Goal: Task Accomplishment & Management: Use online tool/utility

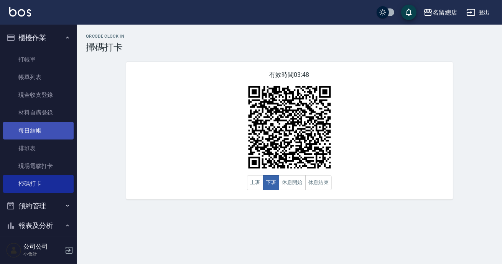
scroll to position [180, 0]
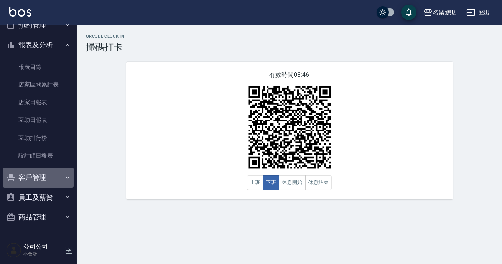
click at [51, 178] on button "客戶管理" at bounding box center [38, 177] width 71 height 20
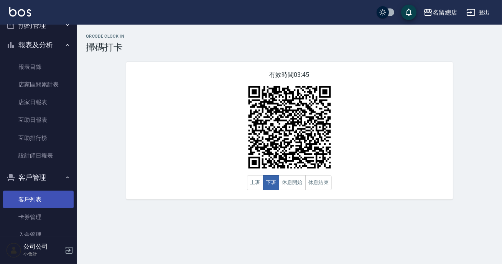
scroll to position [239, 0]
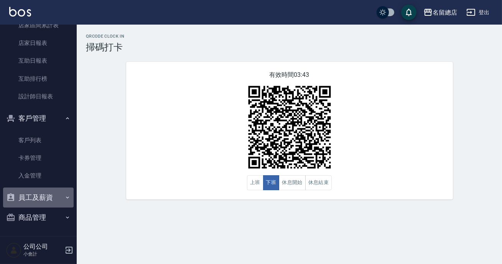
click at [46, 197] on button "員工及薪資" at bounding box center [38, 197] width 71 height 20
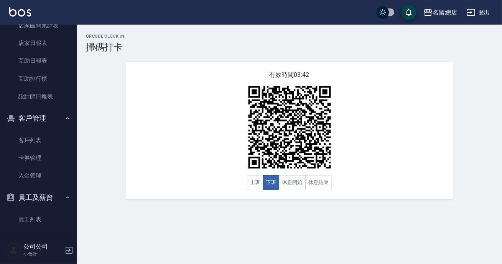
click at [42, 113] on button "客戶管理" at bounding box center [38, 118] width 71 height 20
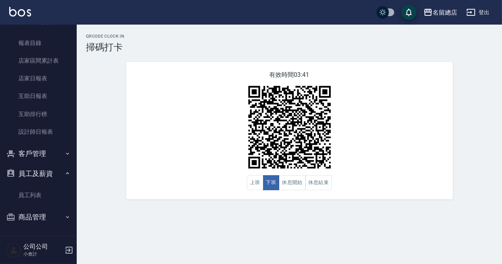
click at [43, 166] on button "員工及薪資" at bounding box center [38, 173] width 71 height 20
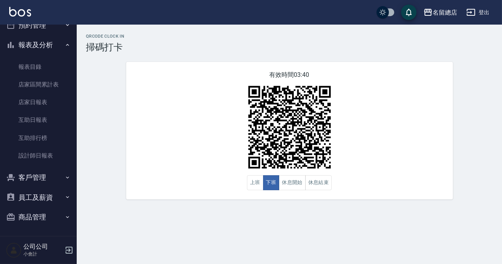
click at [49, 218] on button "商品管理" at bounding box center [38, 217] width 71 height 20
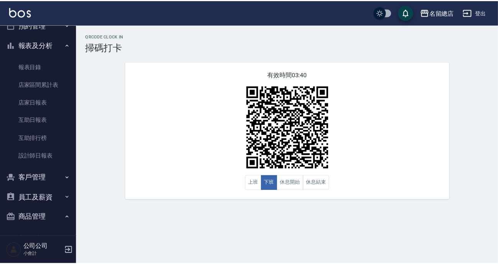
scroll to position [204, 0]
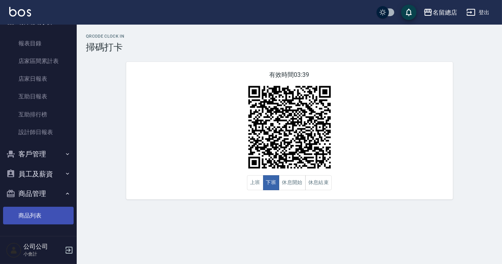
click at [44, 217] on link "商品列表" at bounding box center [38, 215] width 71 height 18
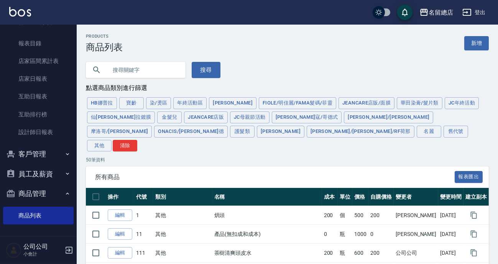
click at [146, 67] on input "text" at bounding box center [143, 69] width 72 height 21
click at [206, 64] on button "搜尋" at bounding box center [206, 70] width 29 height 16
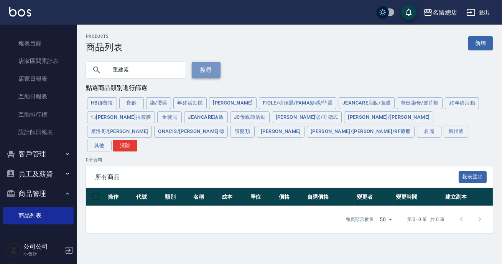
click at [212, 66] on button "搜尋" at bounding box center [206, 70] width 29 height 16
click at [157, 118] on button "金髮兒" at bounding box center [169, 117] width 25 height 12
click at [104, 119] on div "[PERSON_NAME] 染/燙區 年終活動區 [PERSON_NAME]/明佳麗/Fama髮碼/菲靈 JeanCare店販/面膜 華田染膏/髮片類 JC年…" at bounding box center [289, 124] width 407 height 56
click at [129, 66] on input "重建素" at bounding box center [143, 69] width 72 height 21
type input "重"
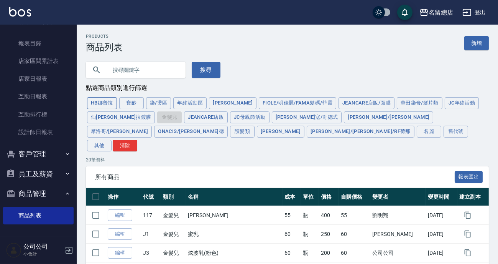
click at [104, 101] on button "HB娜普拉" at bounding box center [102, 103] width 30 height 12
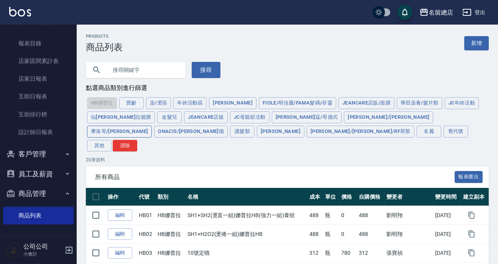
click at [152, 125] on button "摩洛哥/[PERSON_NAME]" at bounding box center [119, 131] width 65 height 12
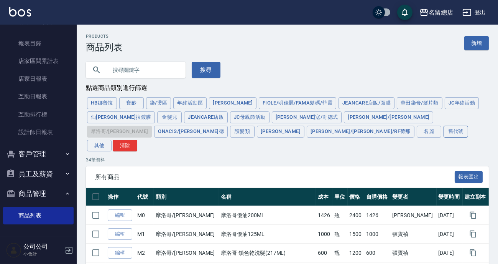
click at [444, 129] on button "舊代號" at bounding box center [456, 131] width 25 height 12
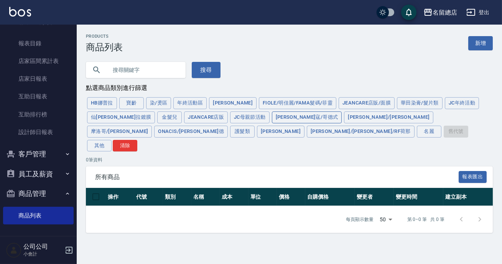
click at [272, 119] on button "[PERSON_NAME]寇/哥德式" at bounding box center [307, 117] width 70 height 12
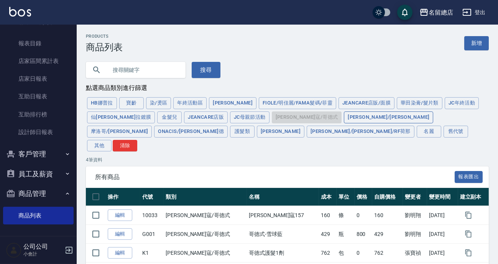
click at [344, 114] on button "[PERSON_NAME]/[PERSON_NAME]" at bounding box center [388, 117] width 89 height 12
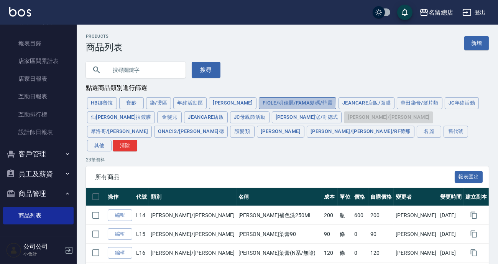
click at [262, 100] on button "FIOLE/明佳麗/Fama髮碼/菲靈" at bounding box center [297, 103] width 77 height 12
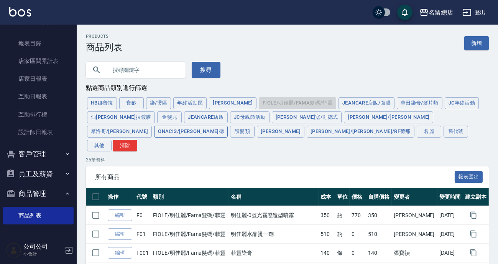
click at [228, 125] on button "ONACIS/[PERSON_NAME]德" at bounding box center [191, 131] width 74 height 12
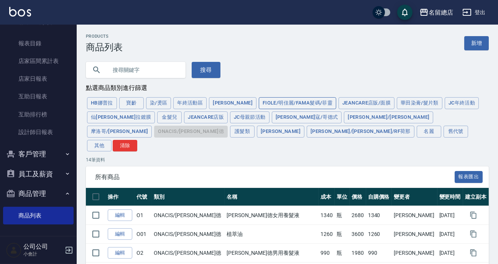
click at [276, 103] on button "FIOLE/明佳麗/Fama髮碼/菲靈" at bounding box center [297, 103] width 77 height 12
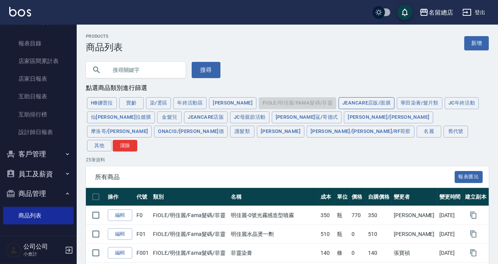
click at [351, 101] on button "JeanCare店販/面膜" at bounding box center [367, 103] width 56 height 12
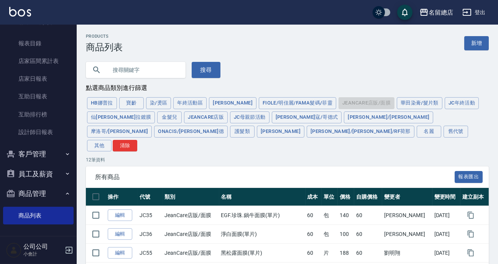
click at [349, 104] on div "[PERSON_NAME] 染/燙區 年終活動區 [PERSON_NAME]/明佳麗/Fama髮碼/菲靈 JeanCare店販/面膜 華田染膏/髮片類 JC年…" at bounding box center [287, 124] width 403 height 56
click at [397, 101] on button "華田染膏/髮片類" at bounding box center [420, 103] width 46 height 12
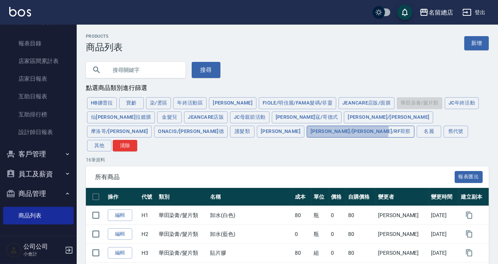
click at [307, 130] on button "[PERSON_NAME]/[PERSON_NAME]/RF荷那" at bounding box center [361, 131] width 108 height 12
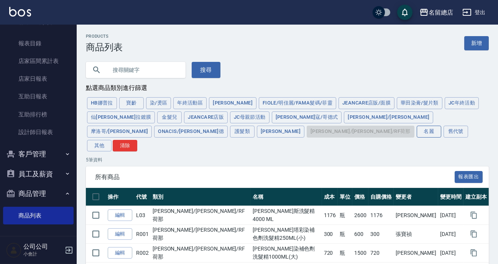
click at [417, 130] on button "名麗" at bounding box center [429, 131] width 25 height 12
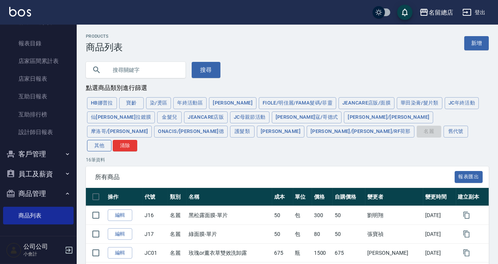
click at [112, 140] on button "其他" at bounding box center [99, 146] width 25 height 12
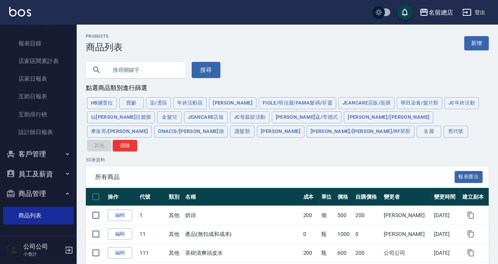
click at [212, 135] on div "[PERSON_NAME] 染/燙區 年終活動區 [PERSON_NAME]/明佳麗/Fama髮碼/菲靈 JeanCare店販/面膜 華田染膏/髮片類 JC年…" at bounding box center [287, 124] width 403 height 56
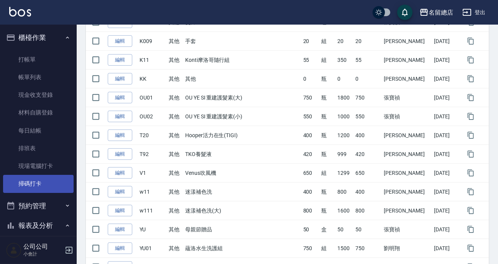
click at [48, 180] on link "掃碼打卡" at bounding box center [38, 184] width 71 height 18
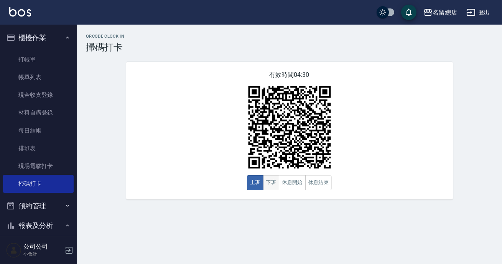
click at [276, 180] on button "下班" at bounding box center [271, 182] width 16 height 15
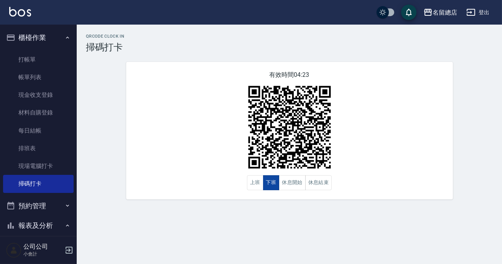
click at [276, 180] on button "下班" at bounding box center [271, 182] width 16 height 15
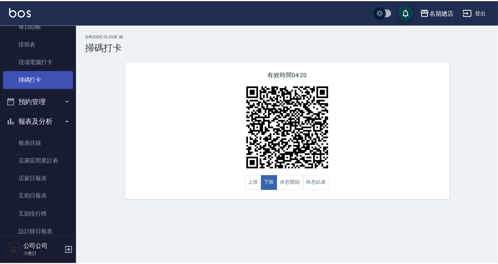
scroll to position [174, 0]
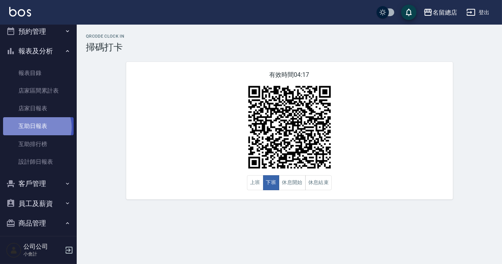
click at [36, 127] on link "互助日報表" at bounding box center [38, 126] width 71 height 18
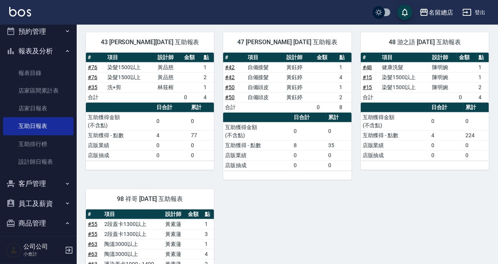
scroll to position [1081, 0]
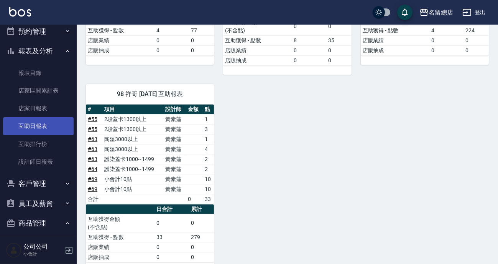
click at [42, 126] on link "互助日報表" at bounding box center [38, 126] width 71 height 18
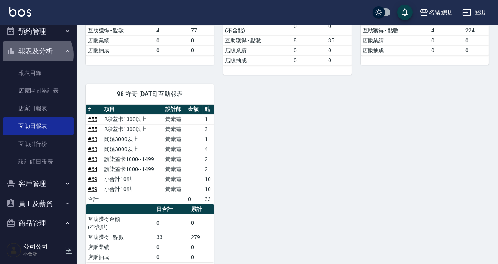
click at [37, 54] on button "報表及分析" at bounding box center [38, 51] width 71 height 20
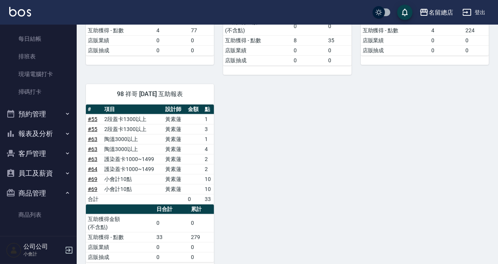
scroll to position [22, 0]
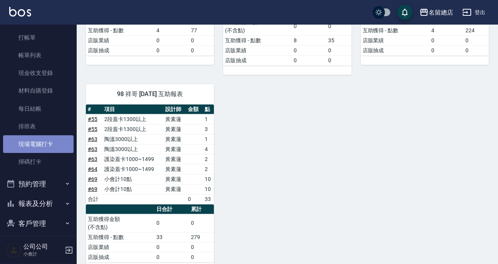
click at [47, 141] on link "現場電腦打卡" at bounding box center [38, 144] width 71 height 18
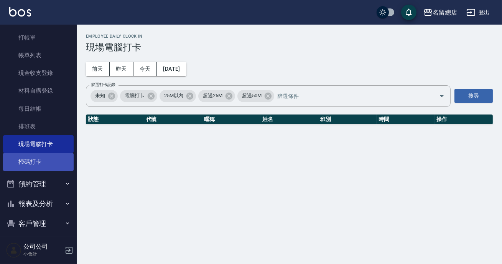
click at [39, 160] on link "掃碼打卡" at bounding box center [38, 162] width 71 height 18
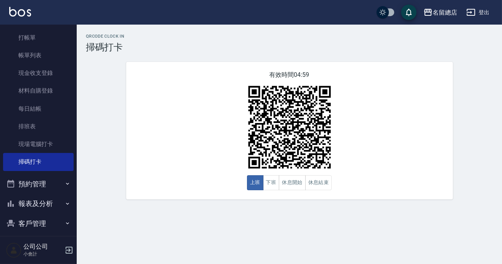
click at [148, 150] on div "有效時間 04:59 上班 下班 休息開始 休息結束" at bounding box center [289, 130] width 327 height 137
